Goal: Information Seeking & Learning: Learn about a topic

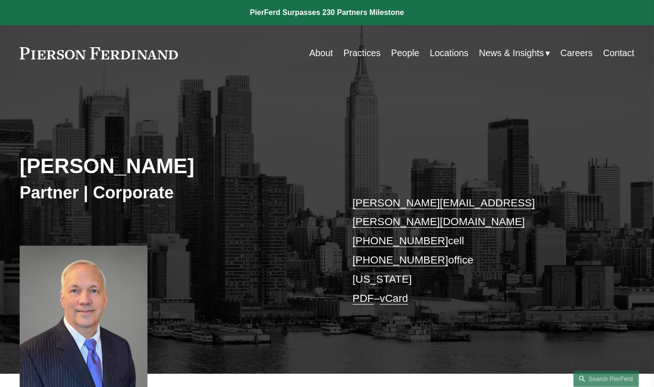
scroll to position [284, 0]
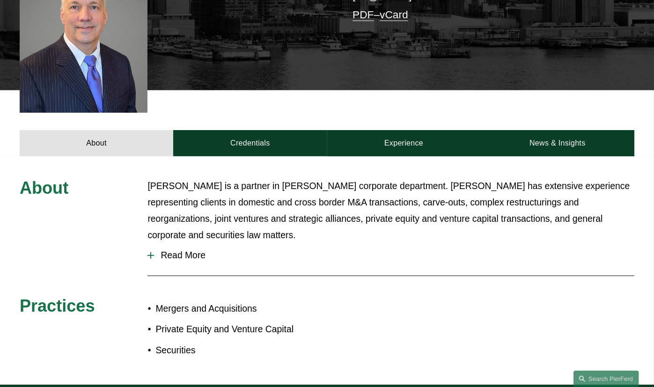
click at [182, 250] on span "Read More" at bounding box center [394, 255] width 480 height 11
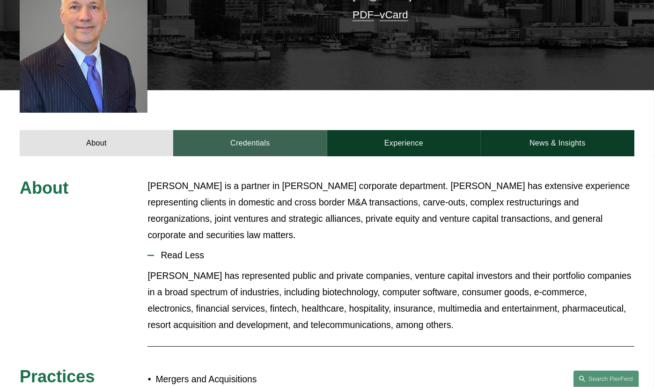
click at [274, 131] on link "Credentials" at bounding box center [250, 143] width 154 height 26
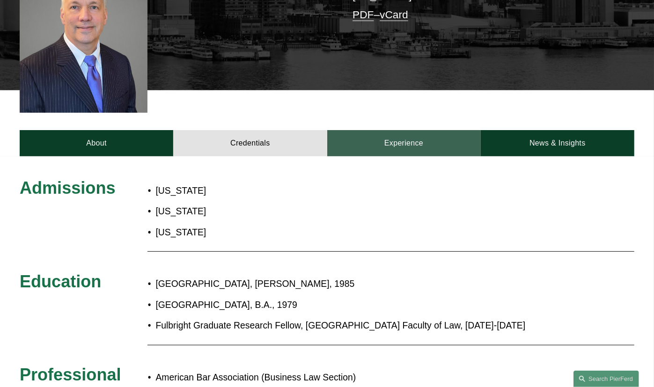
click at [401, 130] on link "Experience" at bounding box center [404, 143] width 154 height 26
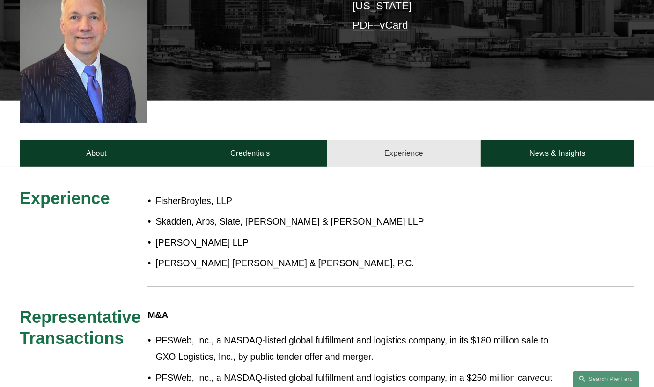
scroll to position [212, 0]
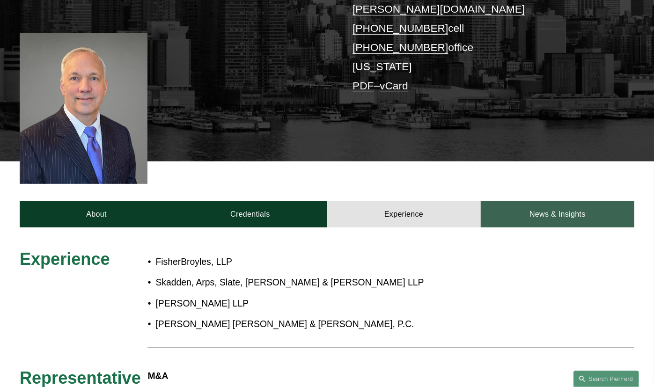
click at [505, 201] on link "News & Insights" at bounding box center [558, 214] width 154 height 26
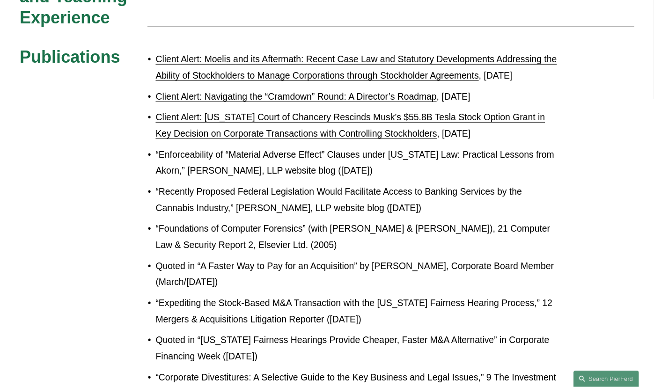
scroll to position [284, 0]
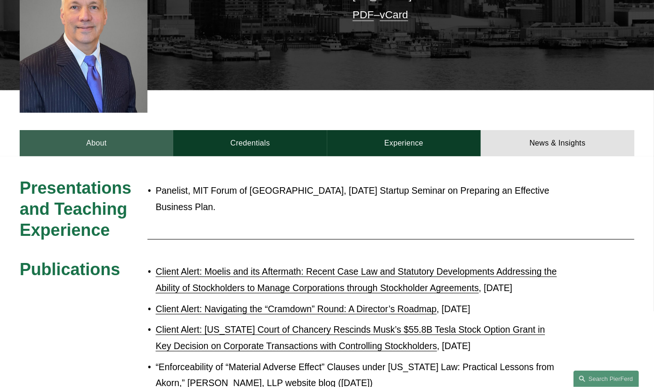
click at [51, 130] on link "About" at bounding box center [97, 143] width 154 height 26
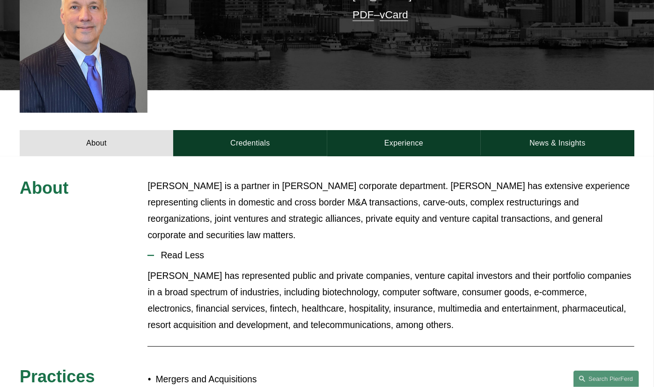
click at [376, 272] on p "Jim has represented public and private companies, venture capital investors and…" at bounding box center [390, 300] width 487 height 65
click at [395, 300] on p "Jim has represented public and private companies, venture capital investors and…" at bounding box center [390, 300] width 487 height 65
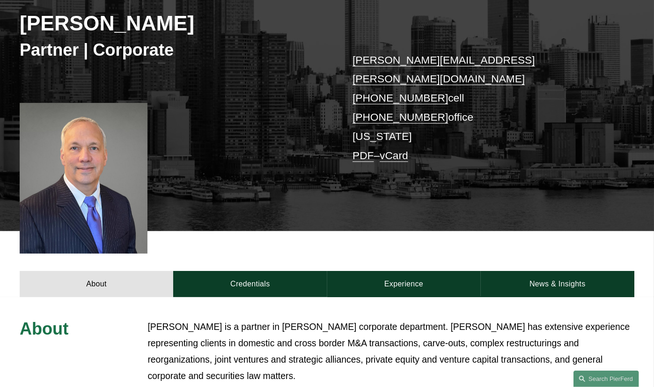
scroll to position [176, 0]
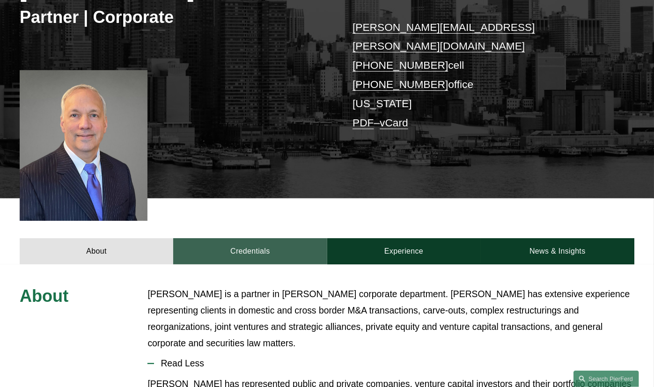
click at [249, 247] on link "Credentials" at bounding box center [250, 251] width 154 height 26
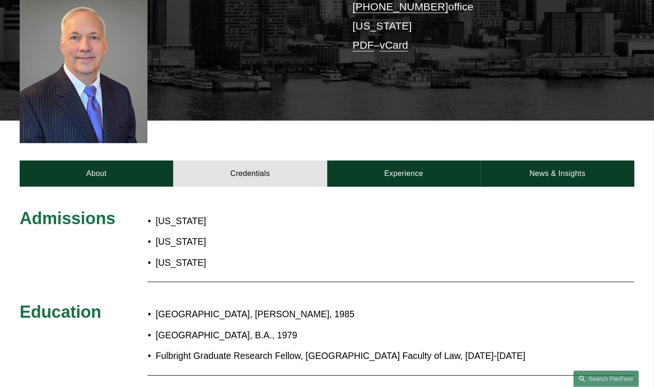
scroll to position [246, 0]
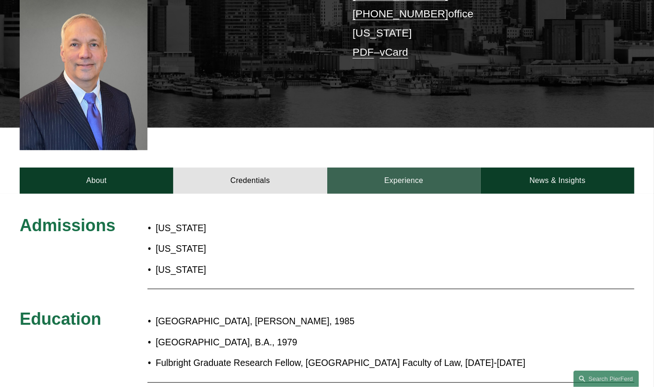
click at [388, 168] on link "Experience" at bounding box center [404, 181] width 154 height 26
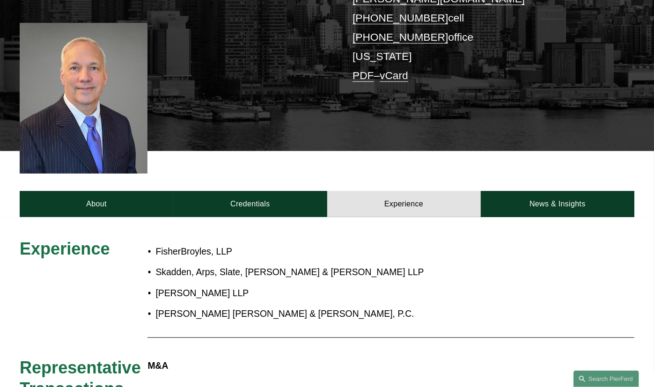
scroll to position [0, 0]
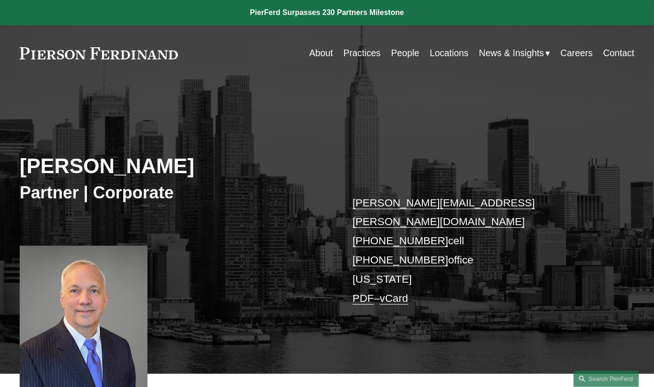
drag, startPoint x: 419, startPoint y: 314, endPoint x: 344, endPoint y: 187, distance: 147.5
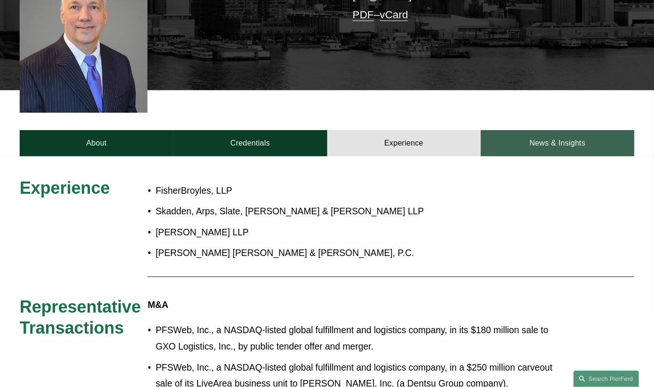
click at [524, 130] on link "News & Insights" at bounding box center [558, 143] width 154 height 26
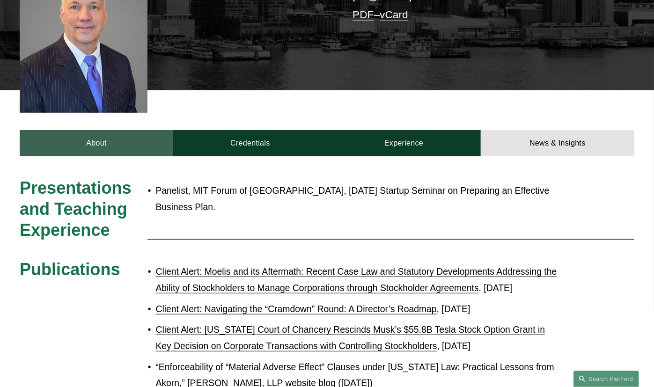
click at [116, 139] on link "About" at bounding box center [97, 143] width 154 height 26
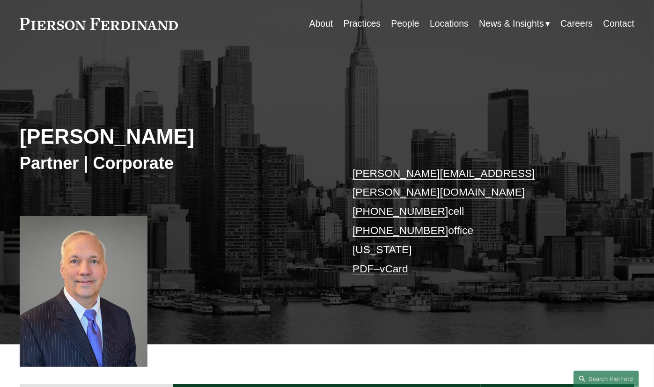
scroll to position [0, 0]
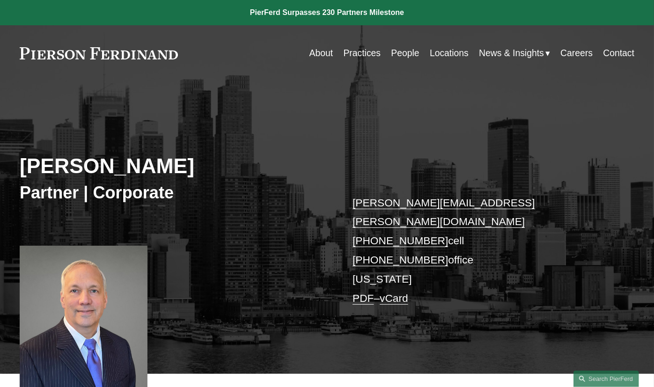
click at [329, 114] on div "James Rosenbluth Partner | Corporate james.rosenbluth@pierferd.com +1.203.464.2…" at bounding box center [327, 237] width 654 height 273
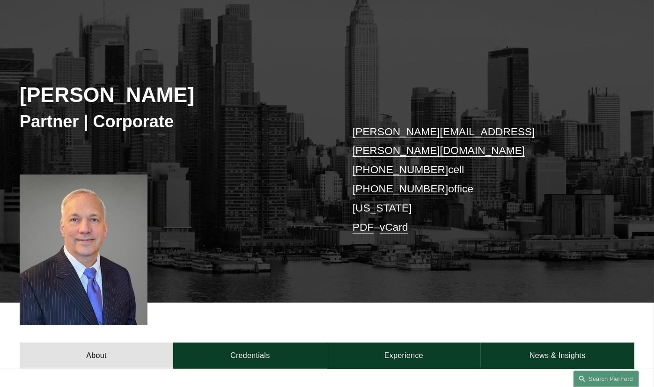
scroll to position [71, 0]
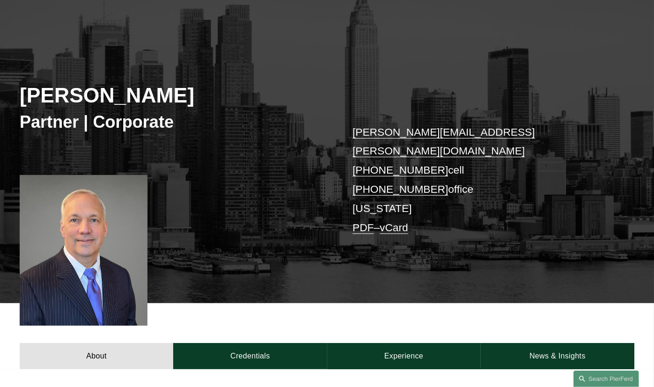
drag, startPoint x: 41, startPoint y: 89, endPoint x: 61, endPoint y: 88, distance: 19.7
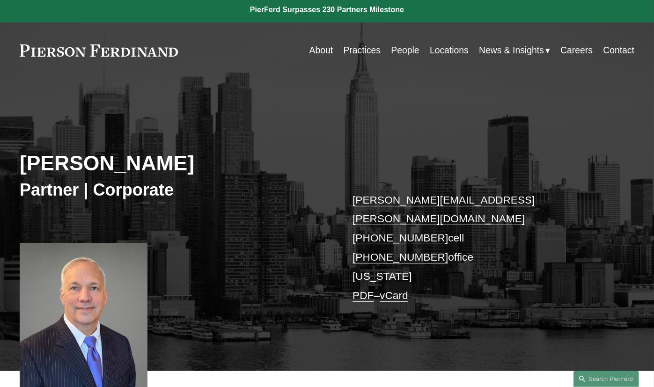
scroll to position [0, 0]
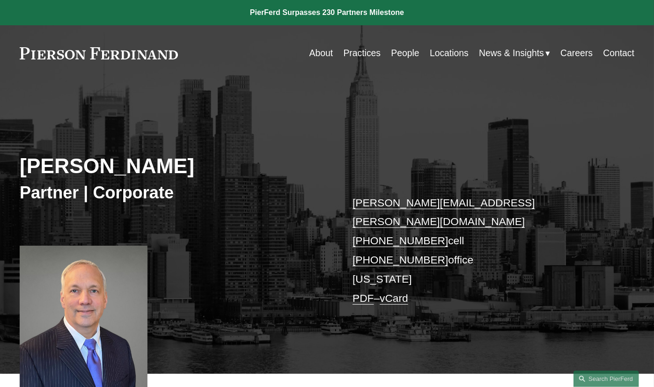
drag, startPoint x: 315, startPoint y: 52, endPoint x: 253, endPoint y: 121, distance: 93.1
click at [253, 121] on div "James Rosenbluth Partner | Corporate james.rosenbluth@pierferd.com +1.203.464.2…" at bounding box center [327, 237] width 654 height 273
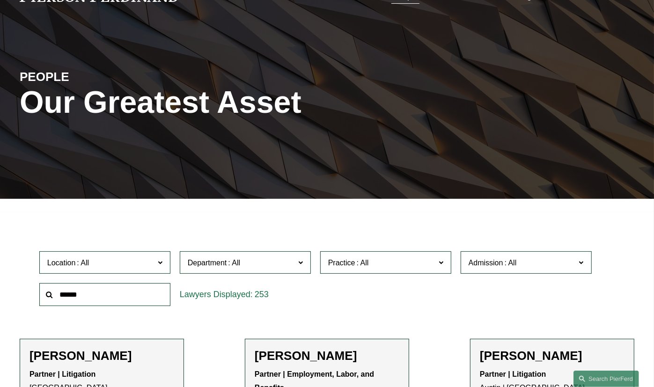
scroll to position [141, 0]
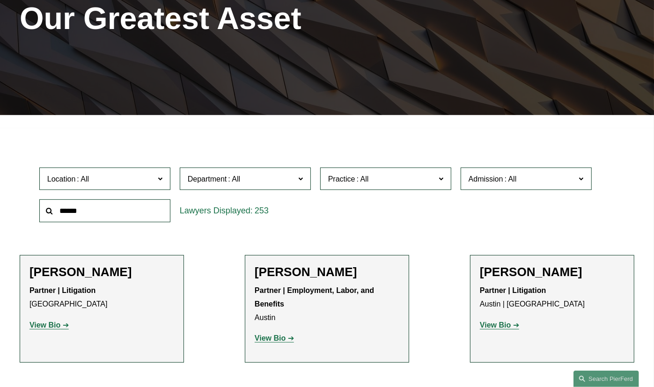
click at [420, 179] on span "Practice" at bounding box center [381, 179] width 107 height 13
click at [0, 0] on link "Emerging Companies" at bounding box center [0, 0] width 0 height 0
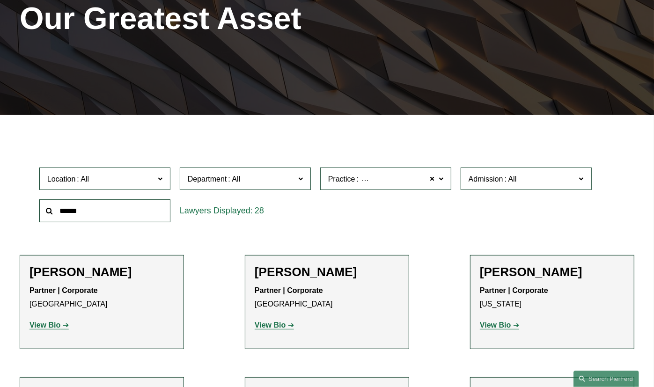
click at [430, 227] on div "Location All Atlanta Austin Boston Charlotte Chicago Cincinnati Cleveland Colum…" at bounding box center [327, 195] width 585 height 64
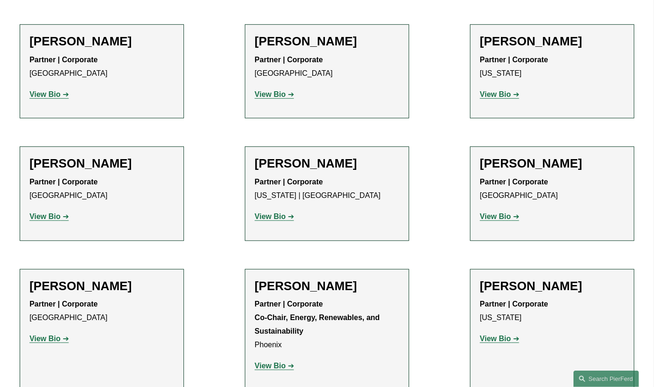
scroll to position [354, 0]
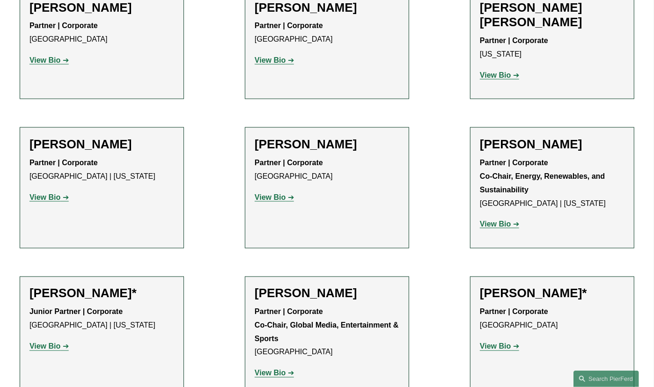
scroll to position [851, 0]
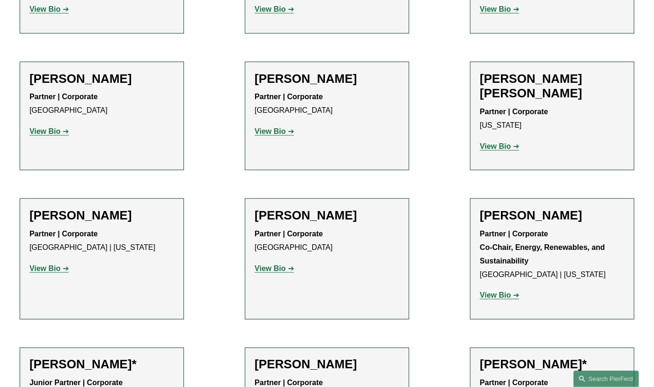
click at [468, 191] on ul "Filter Location All Atlanta Austin Boston Charlotte Chicago Cincinnati Clevelan…" at bounding box center [327, 150] width 654 height 1451
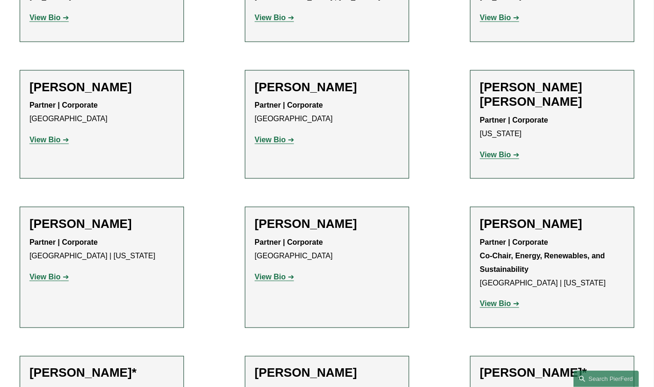
scroll to position [780, 0]
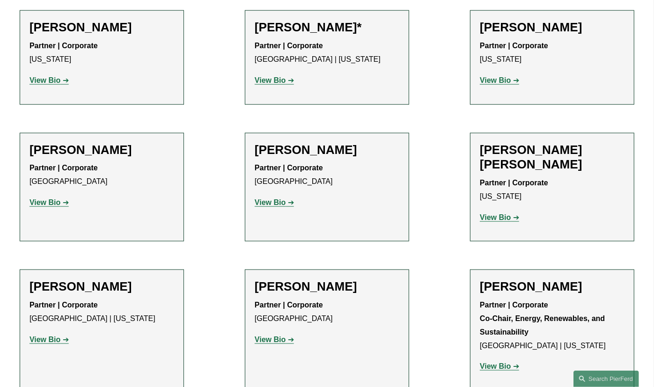
click at [437, 132] on ul "Filter Location All Atlanta Austin Boston Charlotte Chicago Cincinnati Clevelan…" at bounding box center [327, 221] width 654 height 1451
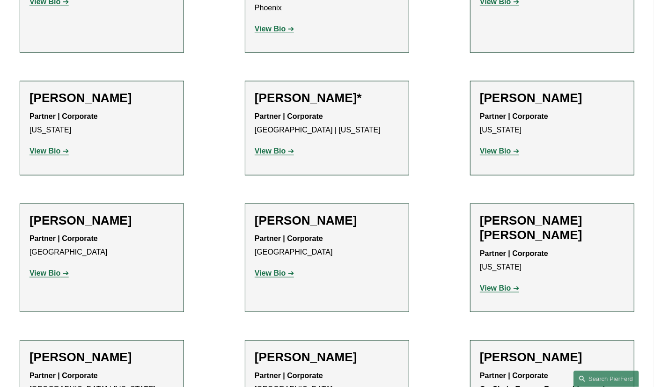
scroll to position [638, 0]
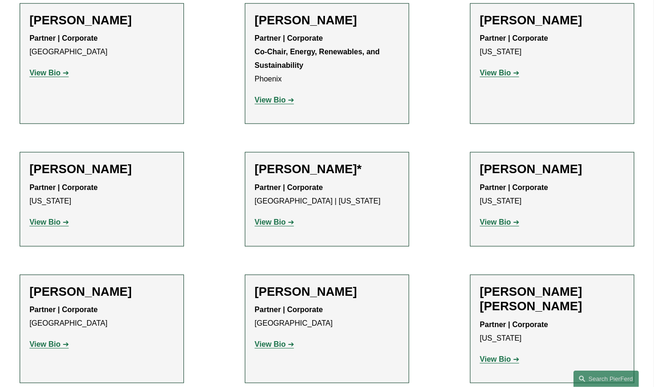
click at [436, 254] on ul "Filter Location All Atlanta Austin Boston Charlotte Chicago Cincinnati Clevelan…" at bounding box center [327, 363] width 654 height 1451
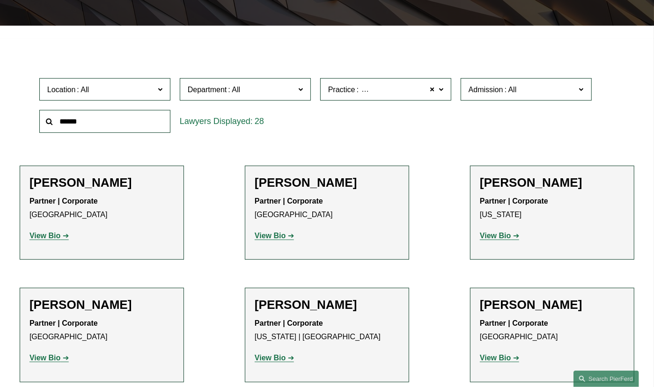
scroll to position [262, 0]
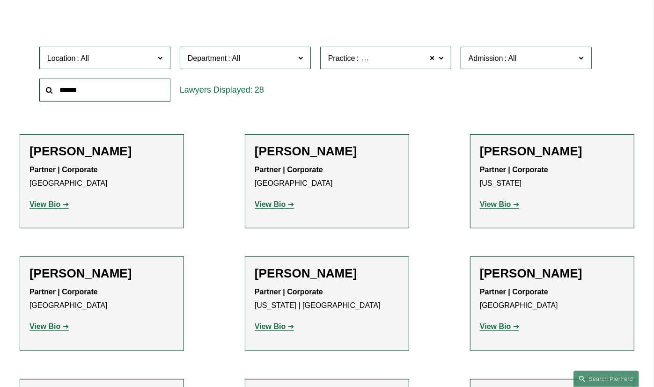
click at [379, 227] on li "John Booher Partner | Corporate Palo Alto View Bio Location: Palo Alto; Departm…" at bounding box center [327, 181] width 164 height 94
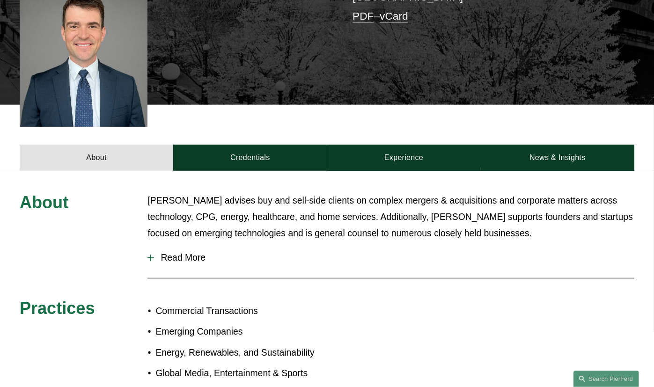
scroll to position [284, 0]
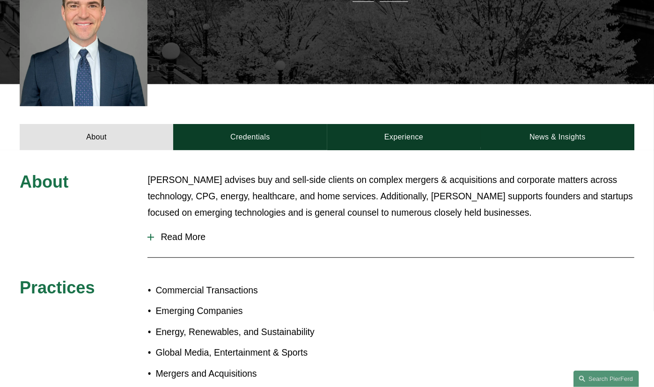
click at [181, 230] on button "Read More" at bounding box center [390, 237] width 487 height 25
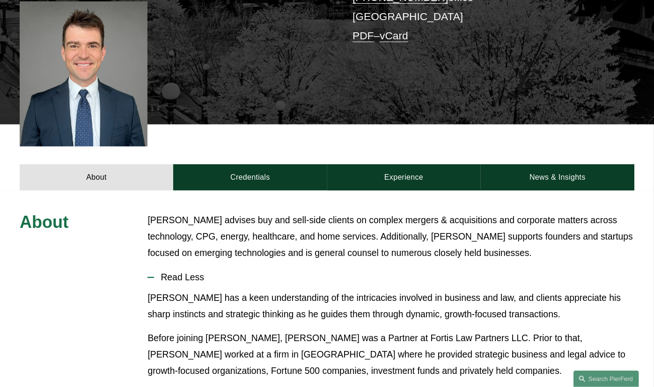
scroll to position [220, 0]
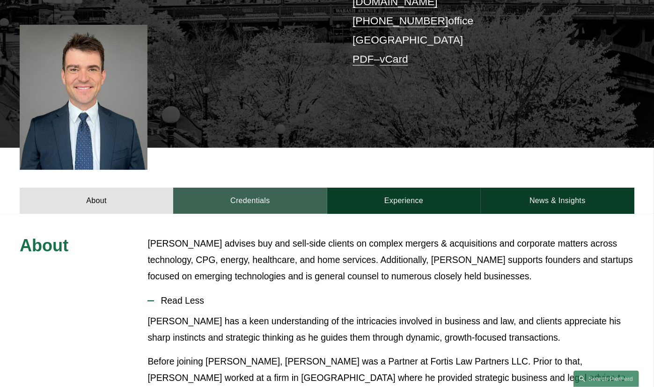
click at [246, 188] on link "Credentials" at bounding box center [250, 201] width 154 height 26
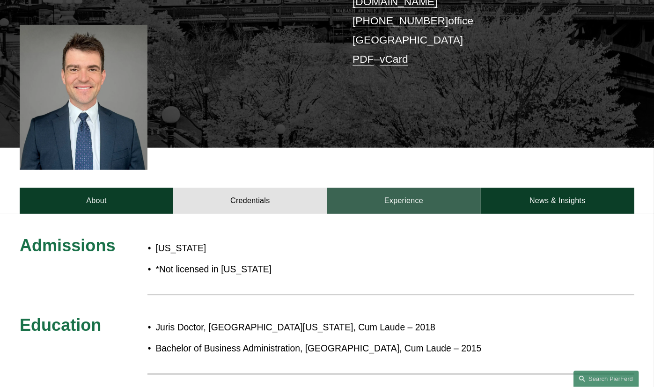
click at [430, 188] on link "Experience" at bounding box center [404, 201] width 154 height 26
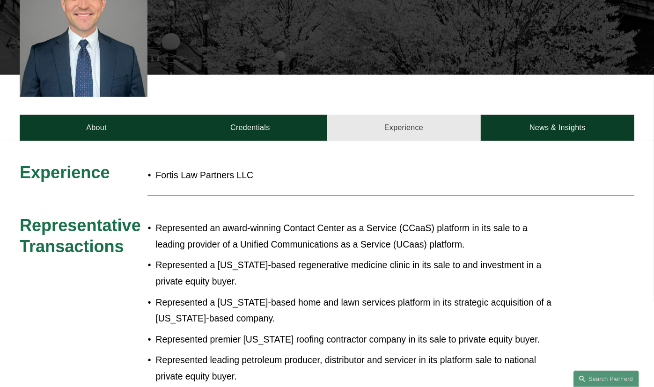
scroll to position [291, 0]
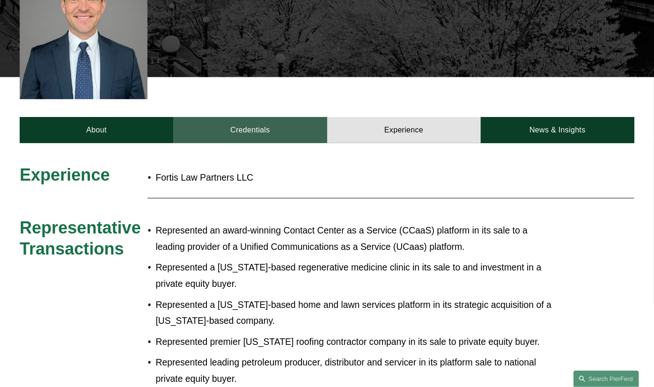
click at [235, 121] on link "Credentials" at bounding box center [250, 130] width 154 height 26
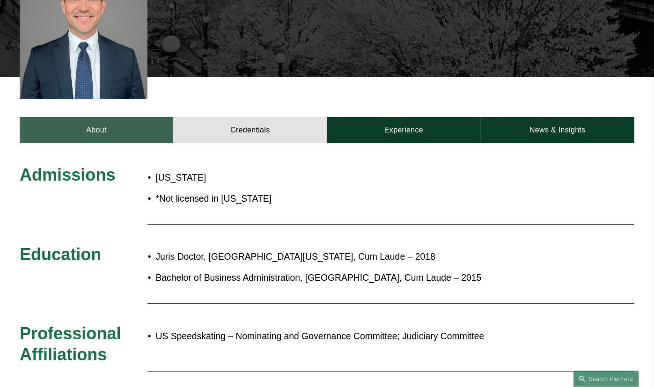
click at [97, 124] on link "About" at bounding box center [97, 130] width 154 height 26
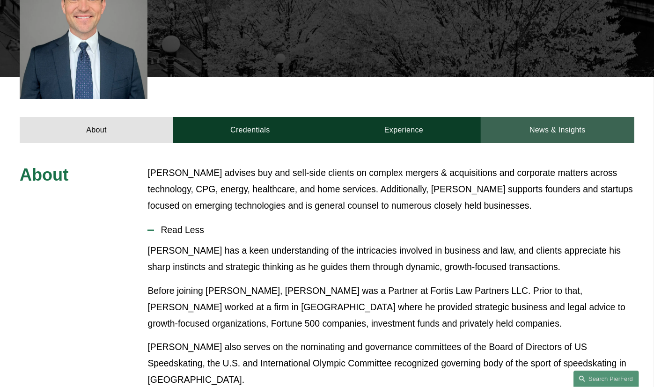
click at [566, 117] on link "News & Insights" at bounding box center [558, 130] width 154 height 26
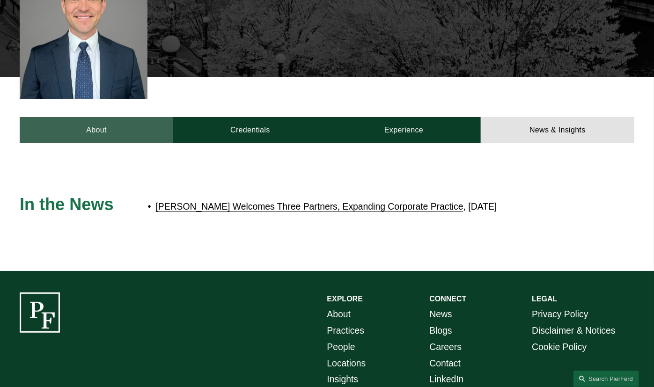
click at [77, 121] on link "About" at bounding box center [97, 130] width 154 height 26
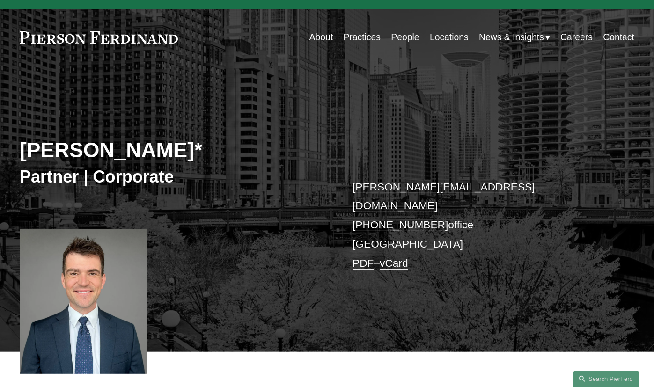
scroll to position [0, 0]
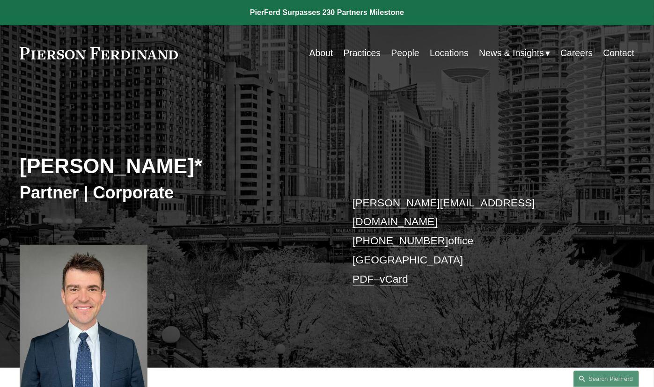
drag, startPoint x: 445, startPoint y: 256, endPoint x: 422, endPoint y: 222, distance: 41.4
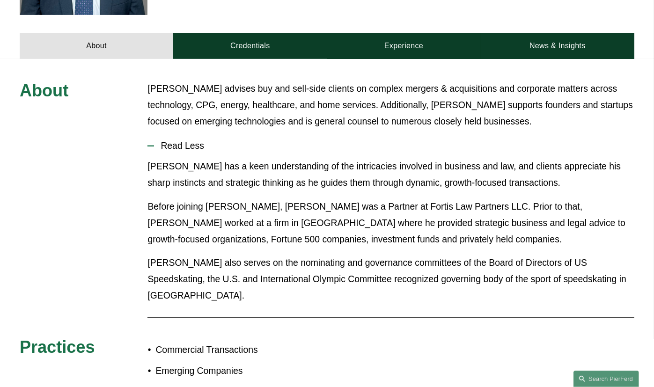
scroll to position [354, 0]
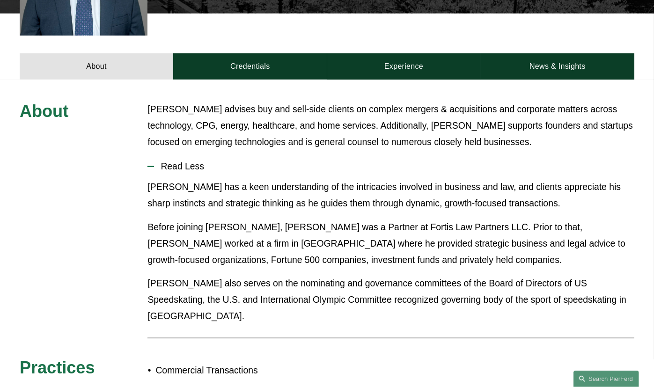
click at [353, 261] on div "Connor has a keen understanding of the intricacies involved in business and law…" at bounding box center [390, 255] width 487 height 153
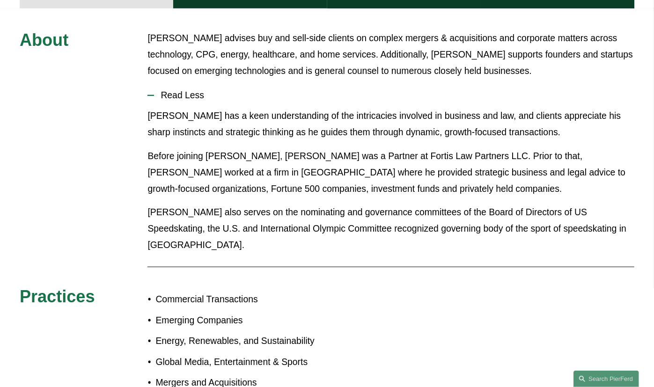
click at [269, 204] on p "Connor also serves on the nominating and governance committees of the Board of …" at bounding box center [390, 228] width 487 height 49
click at [229, 223] on p "Connor also serves on the nominating and governance committees of the Board of …" at bounding box center [390, 228] width 487 height 49
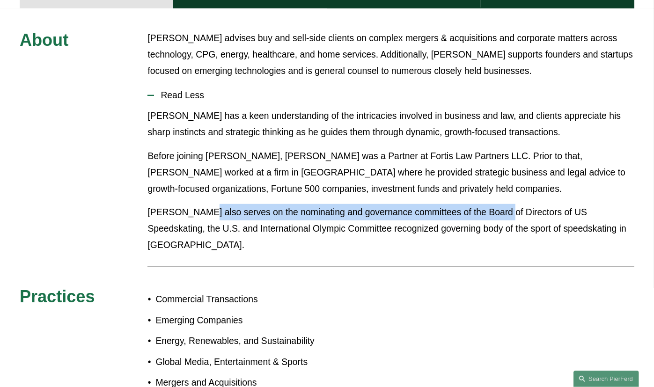
drag, startPoint x: 199, startPoint y: 198, endPoint x: 500, endPoint y: 205, distance: 301.0
click at [500, 205] on p "Connor also serves on the nominating and governance committees of the Board of …" at bounding box center [390, 228] width 487 height 49
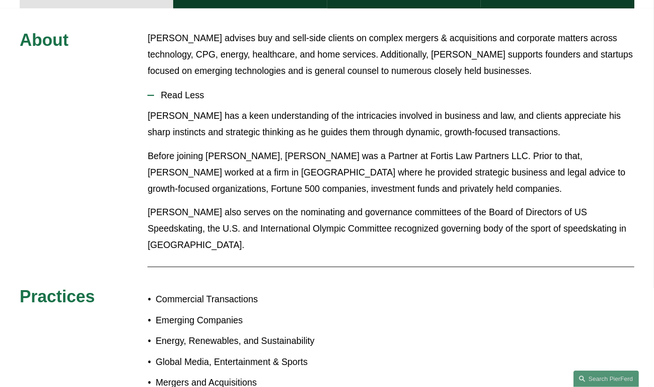
click at [502, 227] on div "Connor has a keen understanding of the intricacies involved in business and law…" at bounding box center [390, 184] width 487 height 153
click at [148, 195] on div "About Connor advises buy and sell-side clients on complex mergers & acquisition…" at bounding box center [327, 254] width 654 height 448
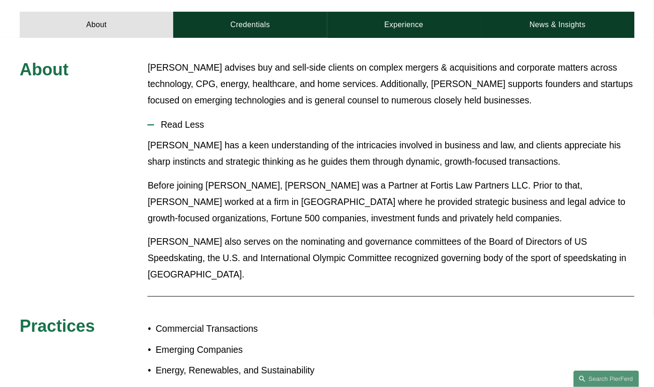
scroll to position [496, 0]
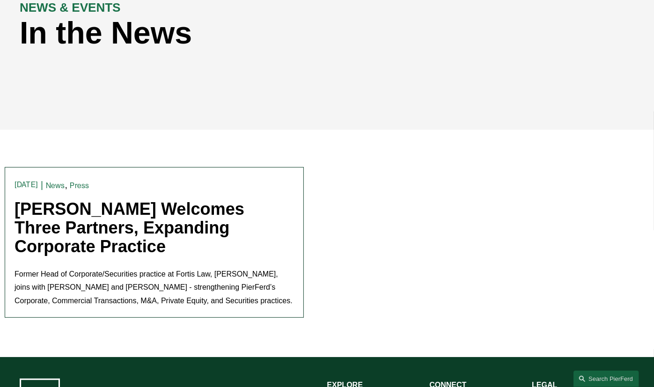
scroll to position [141, 0]
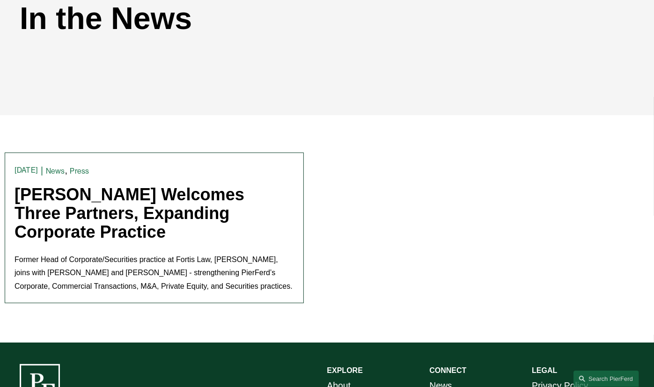
click at [62, 221] on link "Pierson Ferdinand Welcomes Three Partners, Expanding Corporate Practice" at bounding box center [130, 213] width 230 height 56
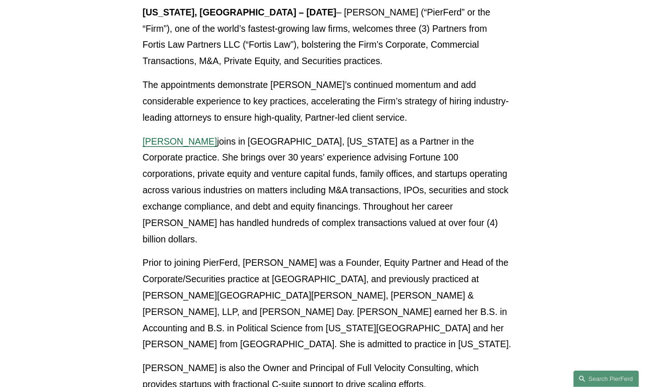
scroll to position [354, 0]
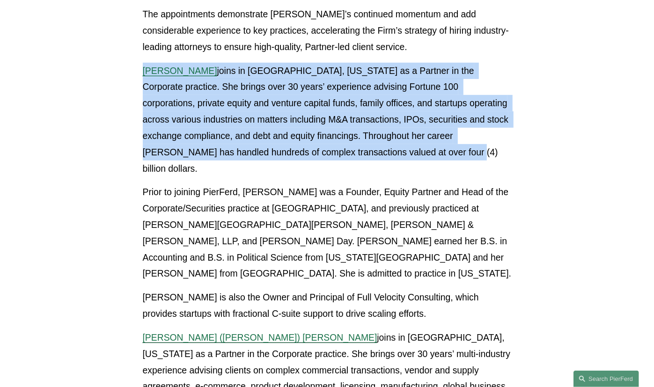
drag, startPoint x: 346, startPoint y: 158, endPoint x: 96, endPoint y: 78, distance: 263.0
drag, startPoint x: 101, startPoint y: 64, endPoint x: 483, endPoint y: 154, distance: 393.0
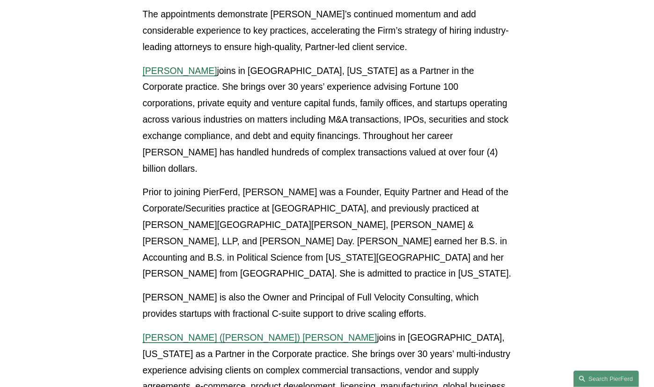
click at [488, 164] on div "Former Head of Corporate/Securities practice at Fortis Law, [PERSON_NAME], join…" at bounding box center [327, 391] width 369 height 1028
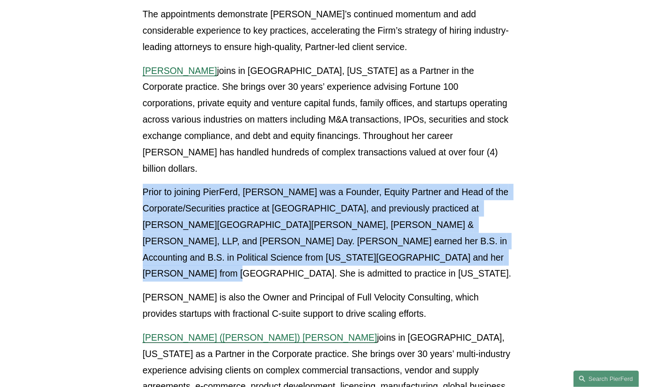
drag, startPoint x: 122, startPoint y: 177, endPoint x: 457, endPoint y: 242, distance: 340.9
click at [457, 242] on p "Prior to joining PierFerd, [PERSON_NAME] was a Founder, Equity Partner and Head…" at bounding box center [327, 233] width 369 height 98
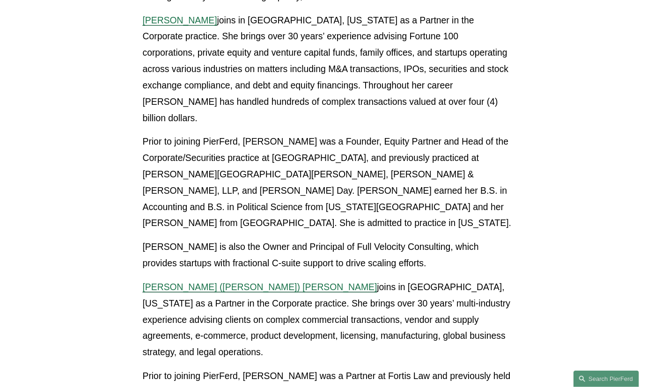
scroll to position [425, 0]
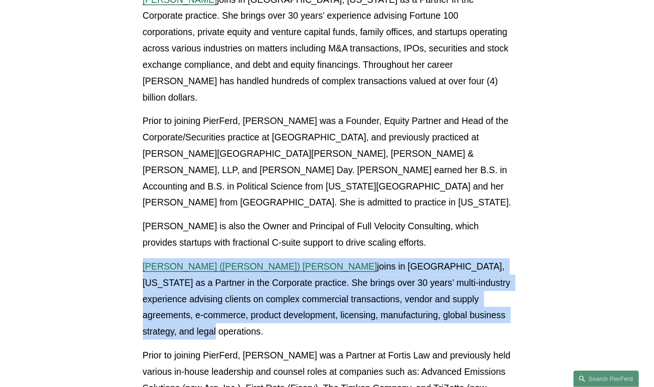
drag, startPoint x: 520, startPoint y: 288, endPoint x: 126, endPoint y: 233, distance: 397.9
click at [126, 233] on article "Back to News & Events [PERSON_NAME] Welcomes Three Partners, Expanding Corporat…" at bounding box center [327, 347] width 654 height 1382
drag, startPoint x: 112, startPoint y: 232, endPoint x: 599, endPoint y: 292, distance: 490.9
click at [599, 292] on article "Back to News & Events [PERSON_NAME] Welcomes Three Partners, Expanding Corporat…" at bounding box center [327, 347] width 654 height 1382
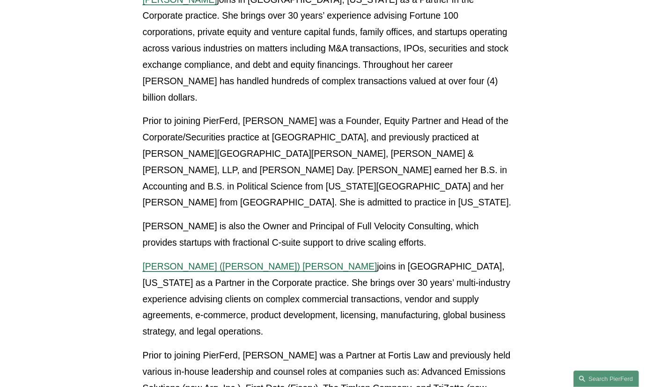
click at [562, 294] on article "Back to News & Events [PERSON_NAME] Welcomes Three Partners, Expanding Corporat…" at bounding box center [327, 347] width 654 height 1382
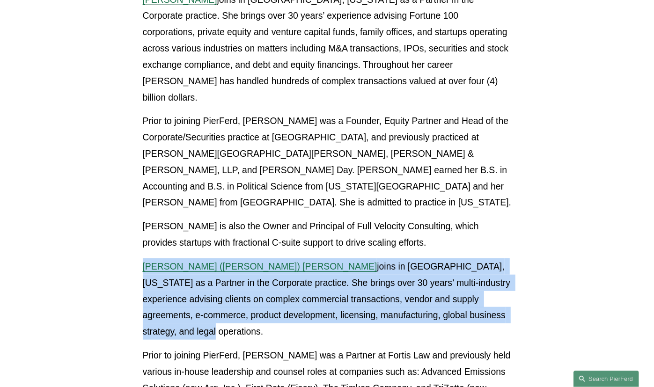
drag, startPoint x: 521, startPoint y: 288, endPoint x: 66, endPoint y: 229, distance: 459.2
click at [66, 229] on article "Back to News & Events [PERSON_NAME] Welcomes Three Partners, Expanding Corporat…" at bounding box center [327, 347] width 654 height 1382
drag, startPoint x: 66, startPoint y: 229, endPoint x: 618, endPoint y: 291, distance: 556.2
click at [618, 291] on article "Back to News & Events [PERSON_NAME] Welcomes Three Partners, Expanding Corporat…" at bounding box center [327, 347] width 654 height 1382
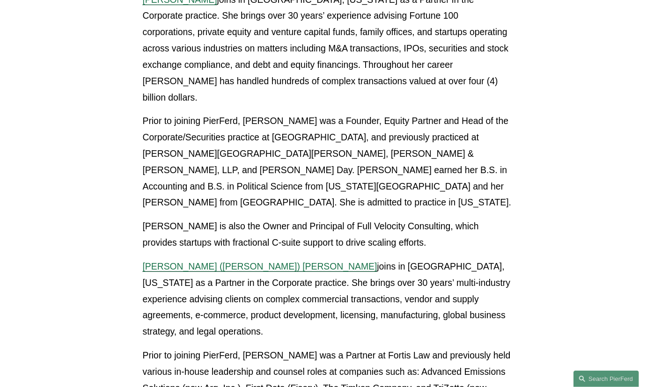
click at [578, 295] on article "Back to News & Events [PERSON_NAME] Welcomes Three Partners, Expanding Corporat…" at bounding box center [327, 347] width 654 height 1382
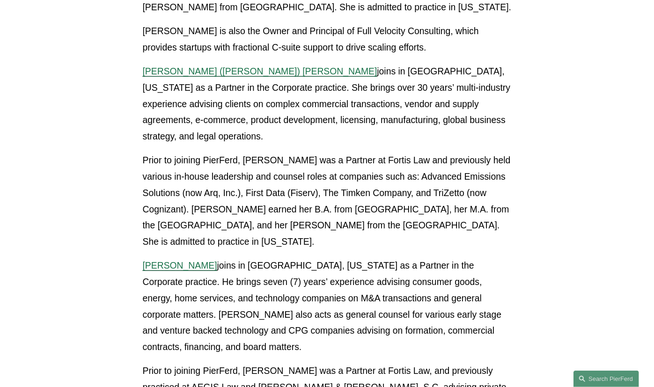
scroll to position [638, 0]
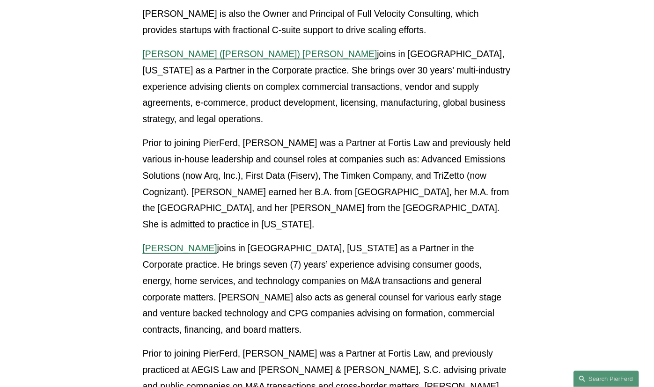
click at [462, 161] on p "Prior to joining PierFerd, [PERSON_NAME] was a Partner at Fortis Law and previo…" at bounding box center [327, 184] width 369 height 98
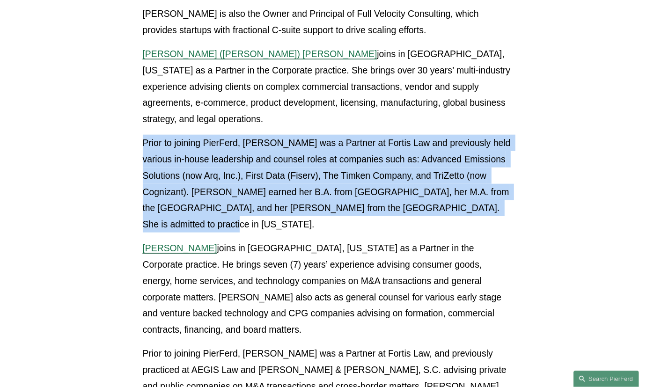
drag, startPoint x: 474, startPoint y: 161, endPoint x: 140, endPoint y: 87, distance: 341.8
click at [140, 87] on div "Former Head of Corporate/Securities practice at Fortis Law, [PERSON_NAME], join…" at bounding box center [327, 111] width 385 height 1036
click at [86, 95] on article "Back to News & Events [PERSON_NAME] Welcomes Three Partners, Expanding Corporat…" at bounding box center [327, 134] width 654 height 1382
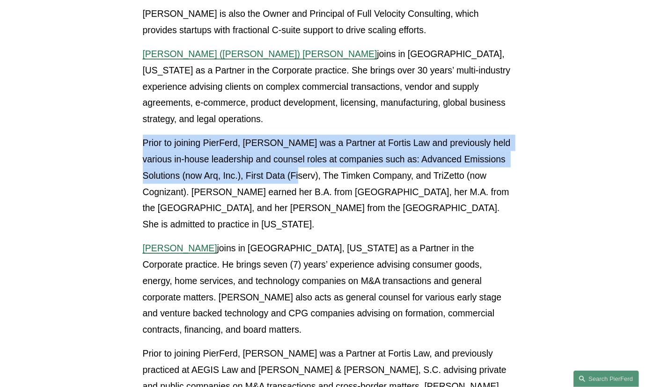
drag, startPoint x: 88, startPoint y: 94, endPoint x: 290, endPoint y: 131, distance: 205.5
click at [290, 131] on article "Back to News & Events [PERSON_NAME] Welcomes Three Partners, Expanding Corporat…" at bounding box center [327, 134] width 654 height 1382
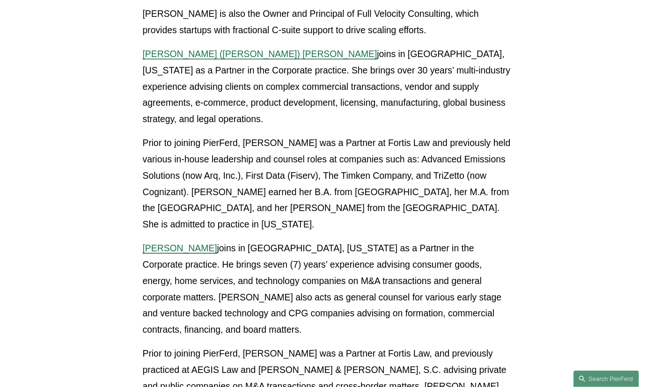
click at [341, 139] on p "Prior to joining PierFerd, [PERSON_NAME] was a Partner at Fortis Law and previo…" at bounding box center [327, 184] width 369 height 98
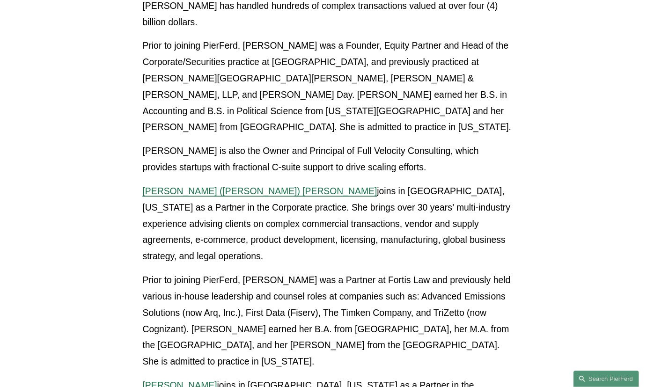
scroll to position [496, 0]
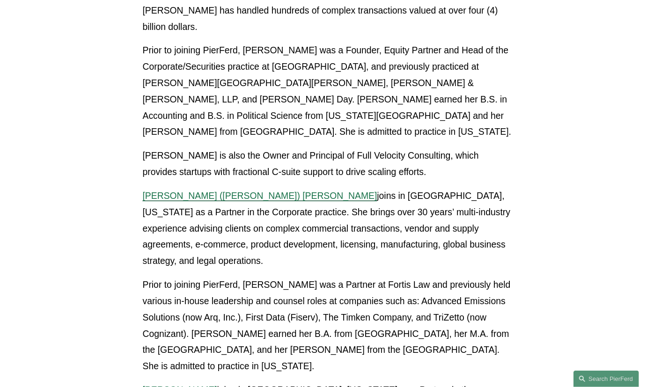
click at [519, 290] on div "Former Head of Corporate/Securities practice at Fortis Law, [PERSON_NAME], join…" at bounding box center [327, 253] width 385 height 1036
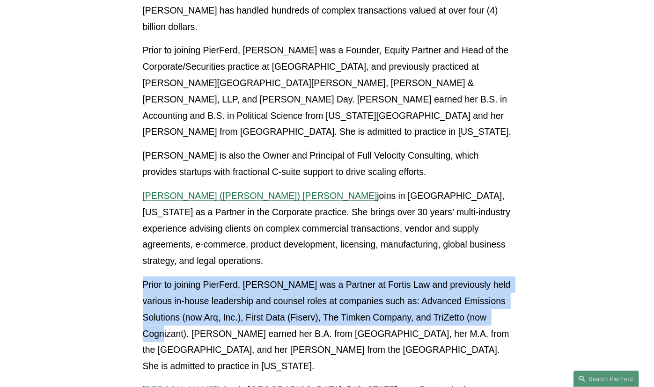
drag, startPoint x: 514, startPoint y: 271, endPoint x: 131, endPoint y: 242, distance: 384.4
click at [131, 242] on article "Back to News & Events [PERSON_NAME] Welcomes Three Partners, Expanding Corporat…" at bounding box center [327, 276] width 654 height 1382
click at [130, 242] on article "Back to News & Events [PERSON_NAME] Welcomes Three Partners, Expanding Corporat…" at bounding box center [327, 276] width 654 height 1382
drag, startPoint x: 117, startPoint y: 236, endPoint x: 683, endPoint y: 263, distance: 566.9
click at [653, 263] on html "0 PierFerd Surpasses 230 Partners Milestone Skip to Content" at bounding box center [327, 338] width 654 height 1668
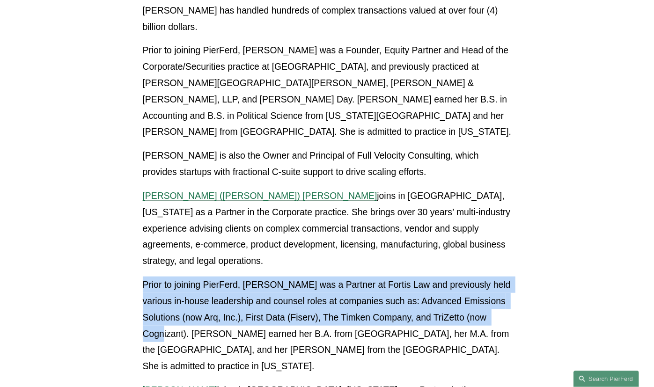
click at [536, 263] on article "Back to News & Events [PERSON_NAME] Welcomes Three Partners, Expanding Corporat…" at bounding box center [327, 276] width 654 height 1382
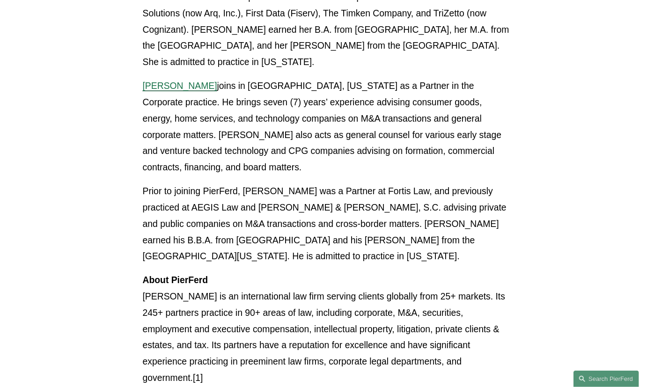
scroll to position [780, 0]
